Goal: Task Accomplishment & Management: Complete application form

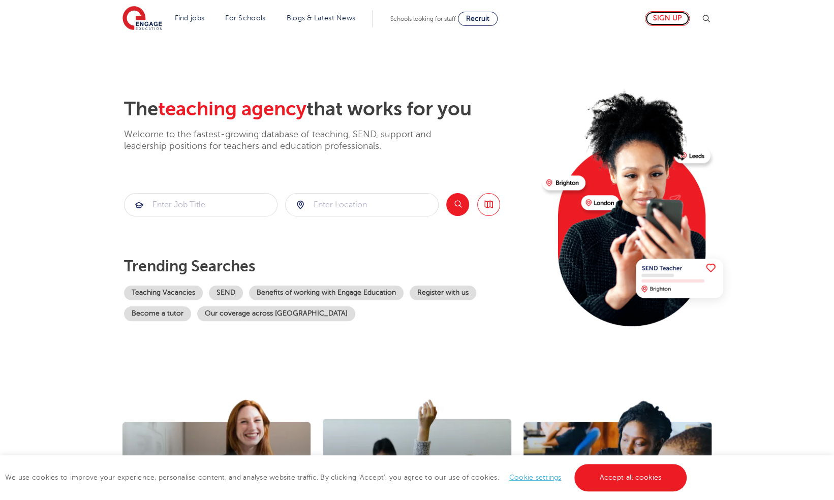
click at [656, 19] on link "Sign up" at bounding box center [667, 18] width 45 height 15
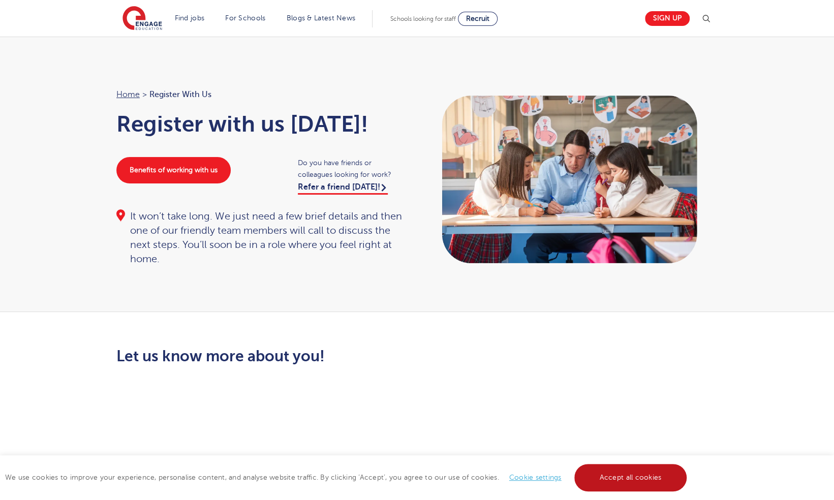
click at [615, 468] on link "Accept all cookies" at bounding box center [630, 477] width 113 height 27
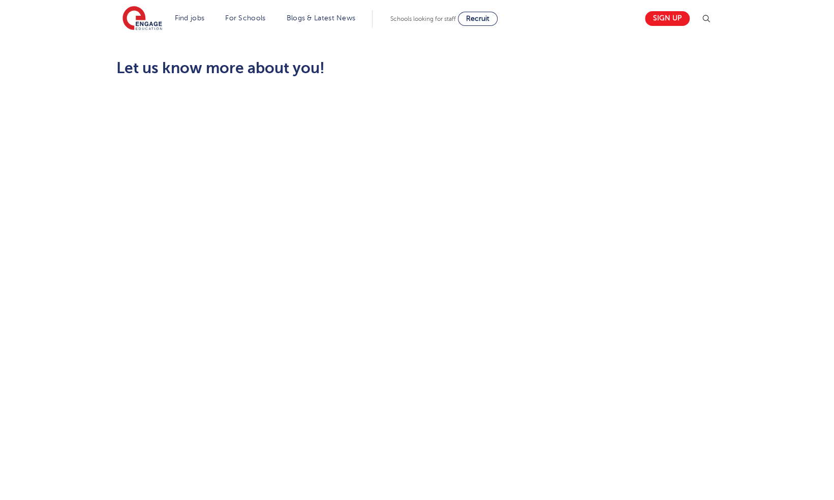
scroll to position [289, 0]
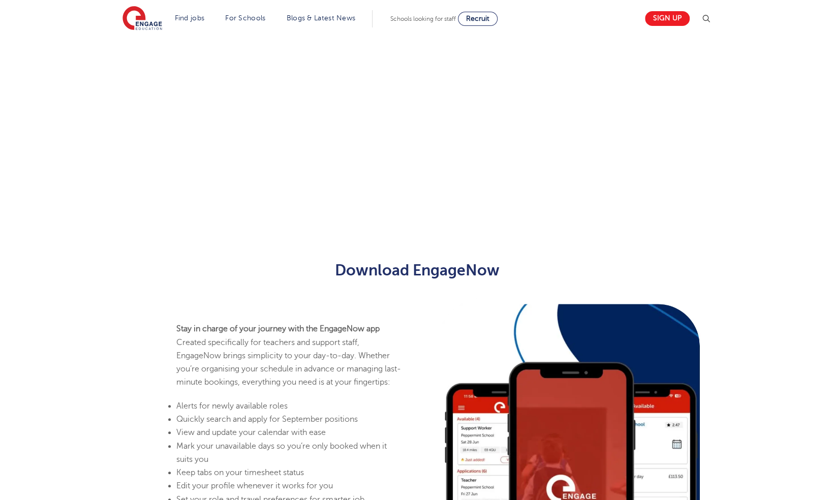
scroll to position [383, 0]
